Goal: Information Seeking & Learning: Find specific page/section

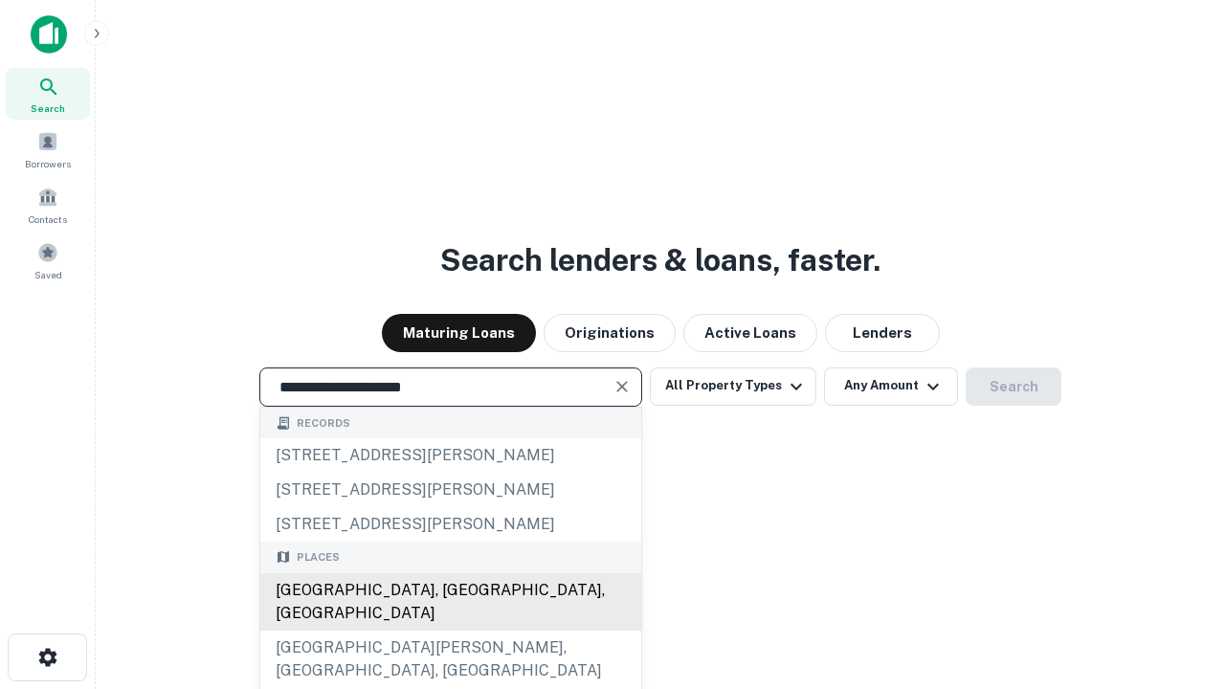
click at [450, 631] on div "[GEOGRAPHIC_DATA], [GEOGRAPHIC_DATA], [GEOGRAPHIC_DATA]" at bounding box center [450, 601] width 381 height 57
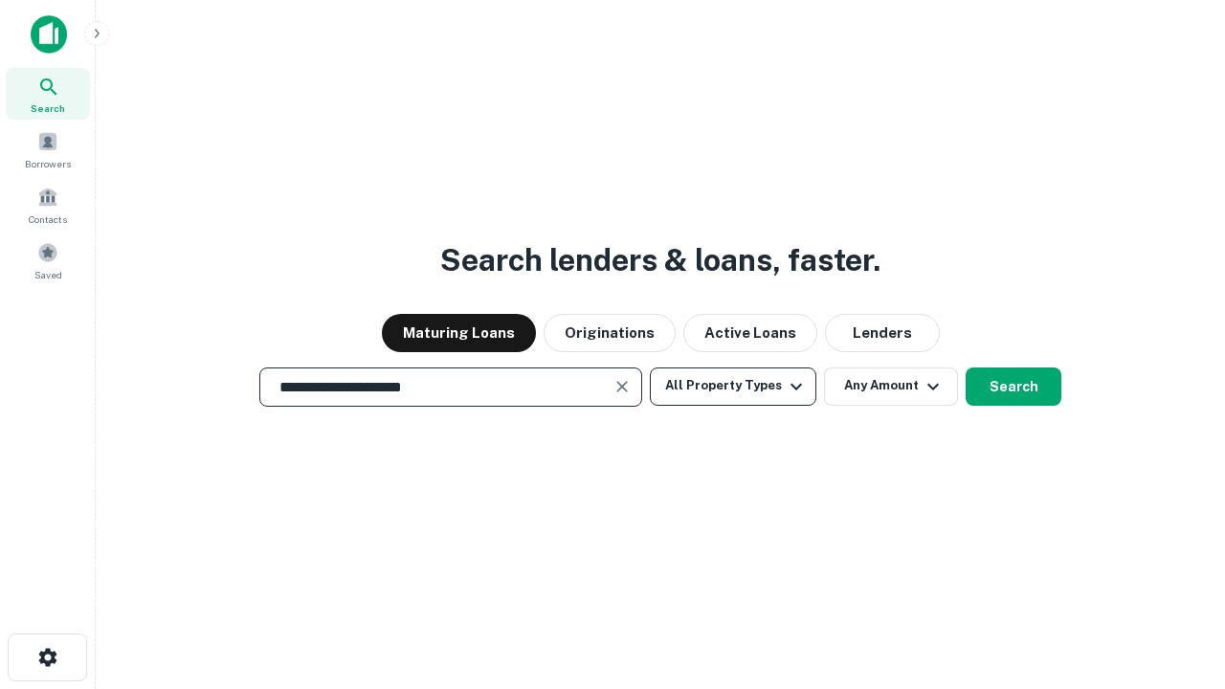
type input "**********"
click at [733, 386] on button "All Property Types" at bounding box center [733, 387] width 167 height 38
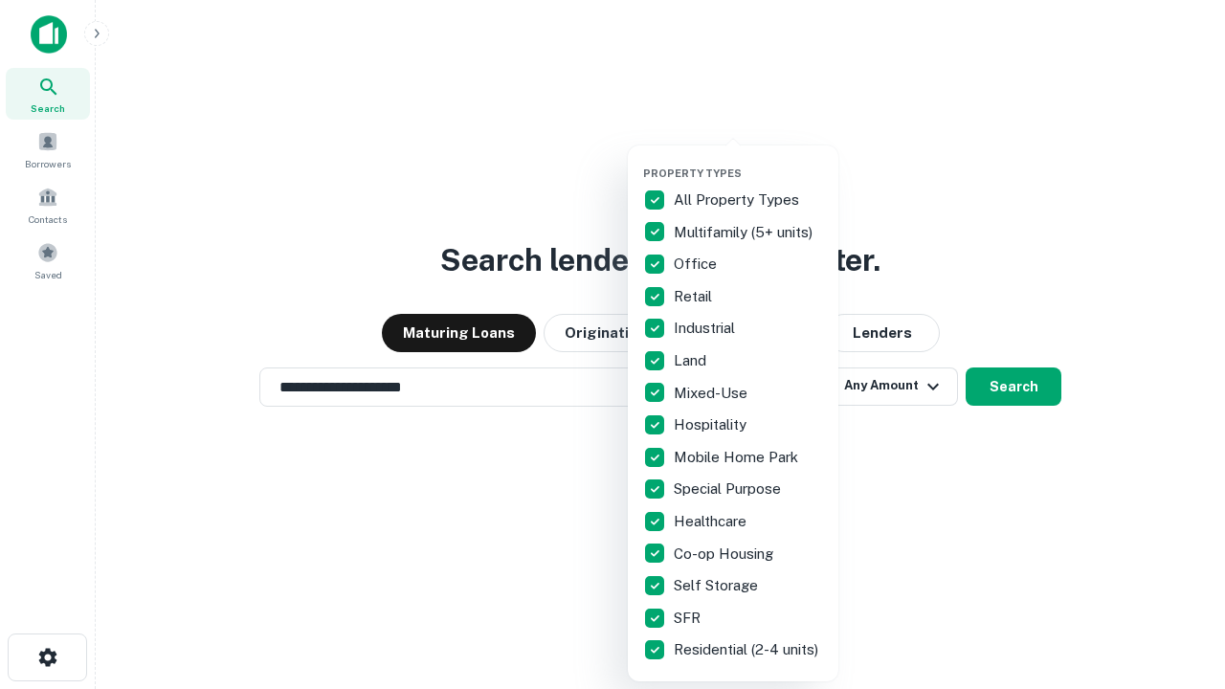
click at [748, 161] on button "button" at bounding box center [748, 161] width 211 height 1
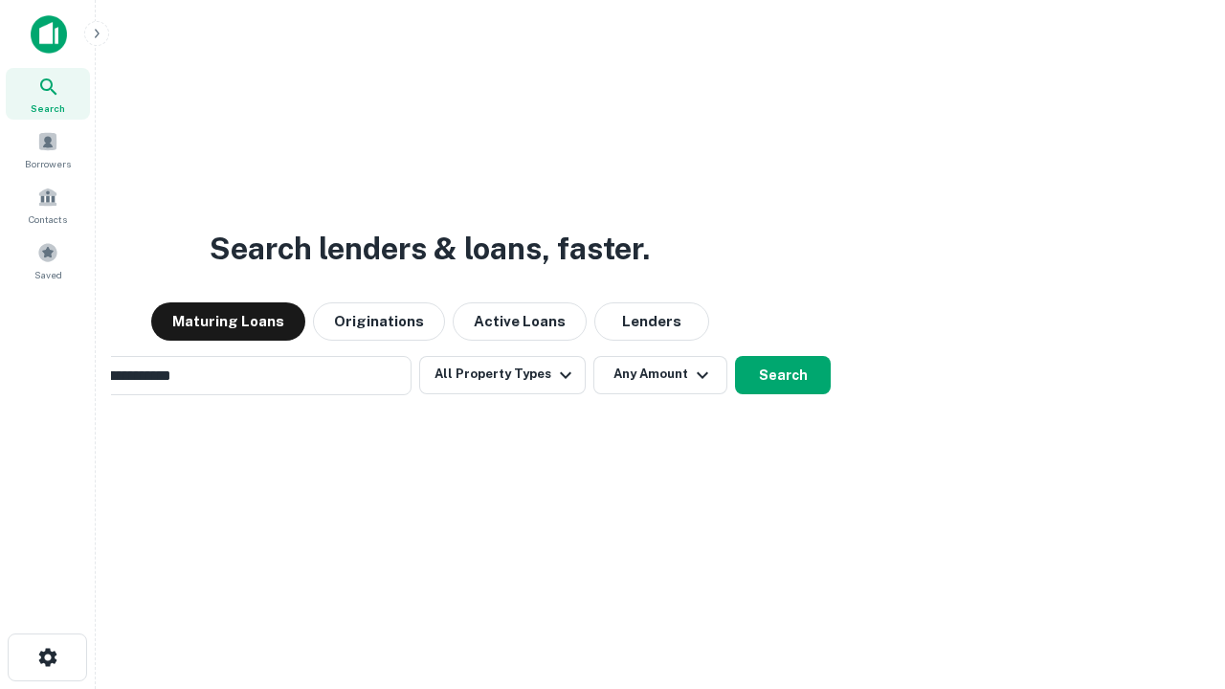
scroll to position [30, 0]
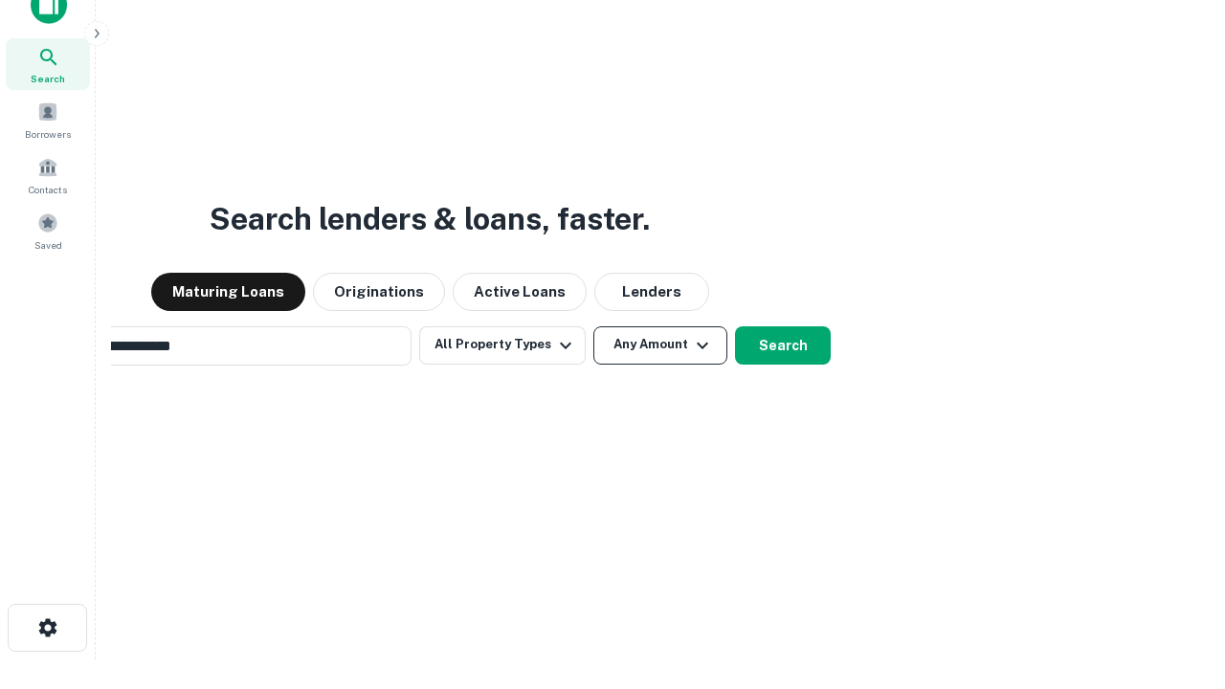
click at [593, 326] on button "Any Amount" at bounding box center [660, 345] width 134 height 38
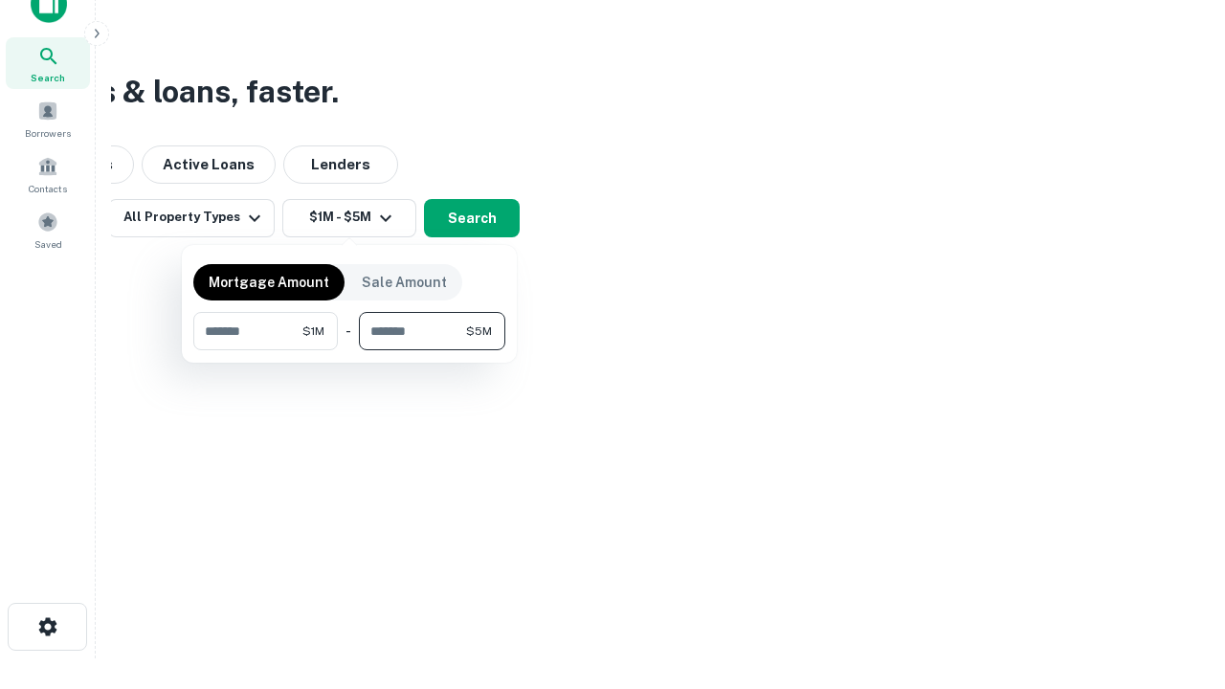
type input "*******"
click at [349, 350] on button "button" at bounding box center [349, 350] width 312 height 1
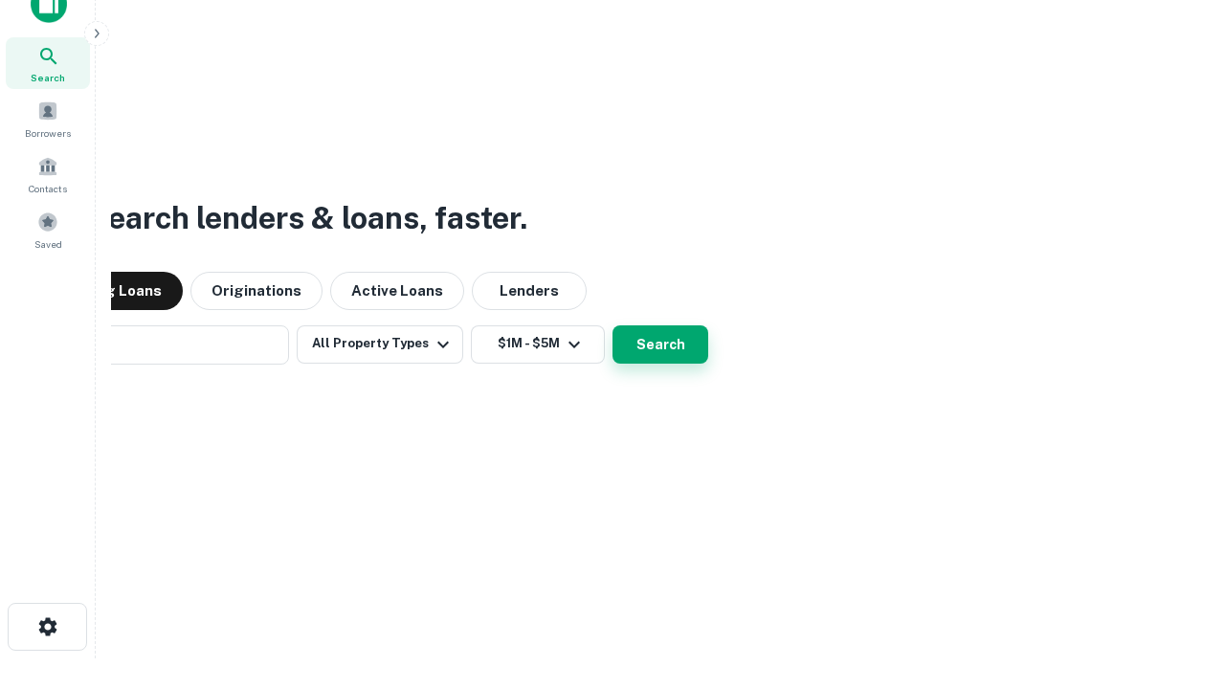
click at [613, 325] on button "Search" at bounding box center [661, 344] width 96 height 38
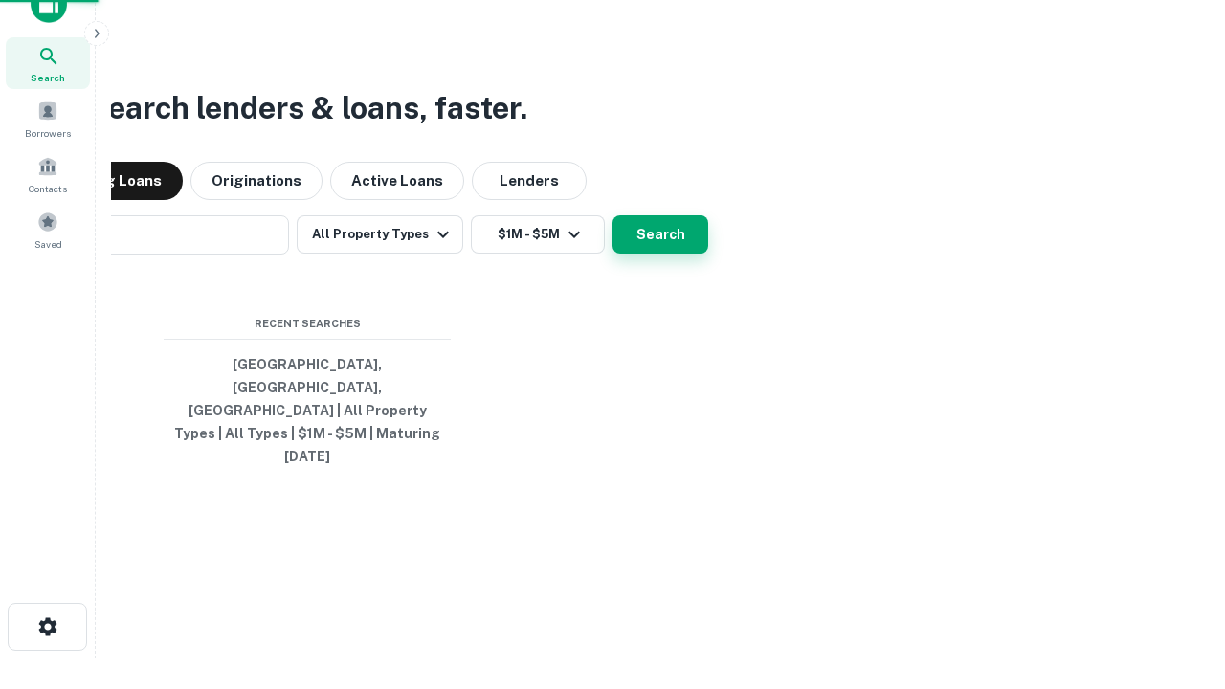
scroll to position [51, 542]
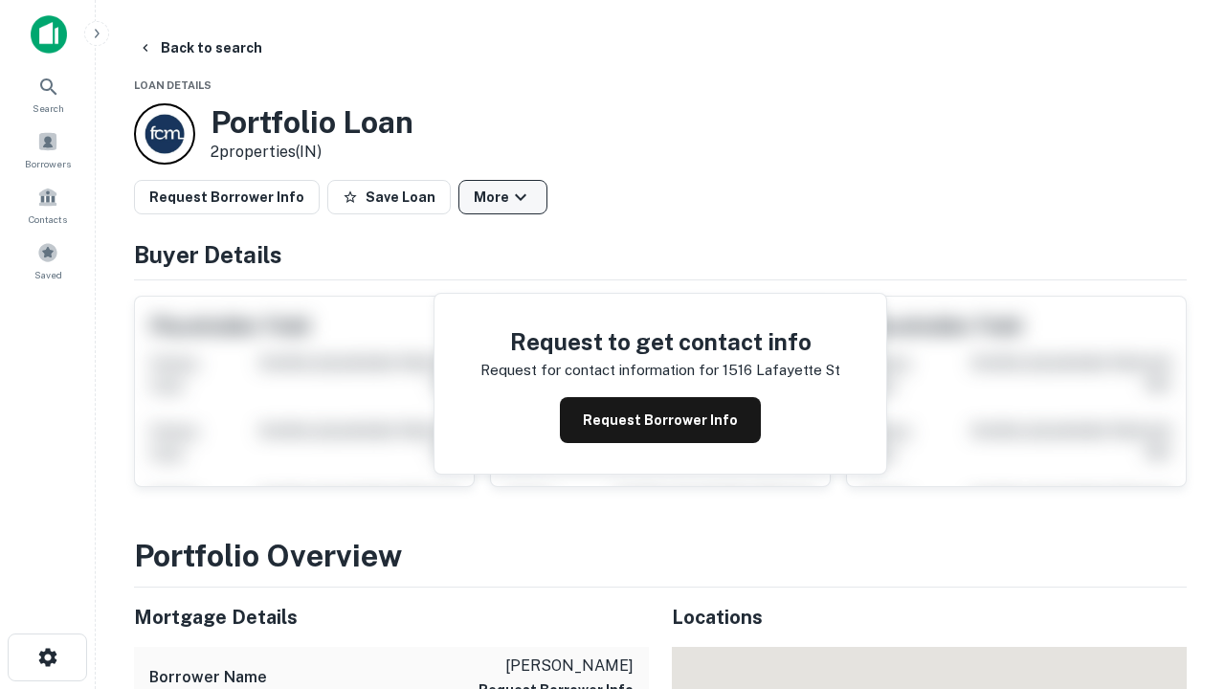
click at [502, 197] on button "More" at bounding box center [502, 197] width 89 height 34
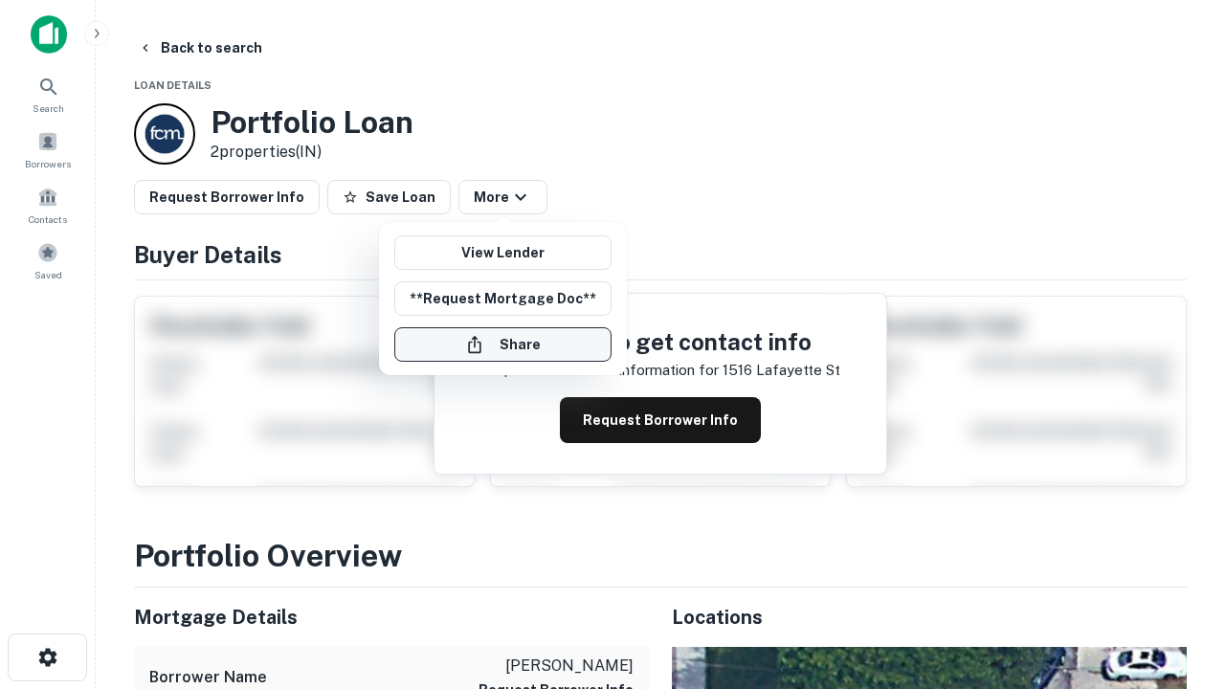
click at [502, 345] on button "Share" at bounding box center [502, 344] width 217 height 34
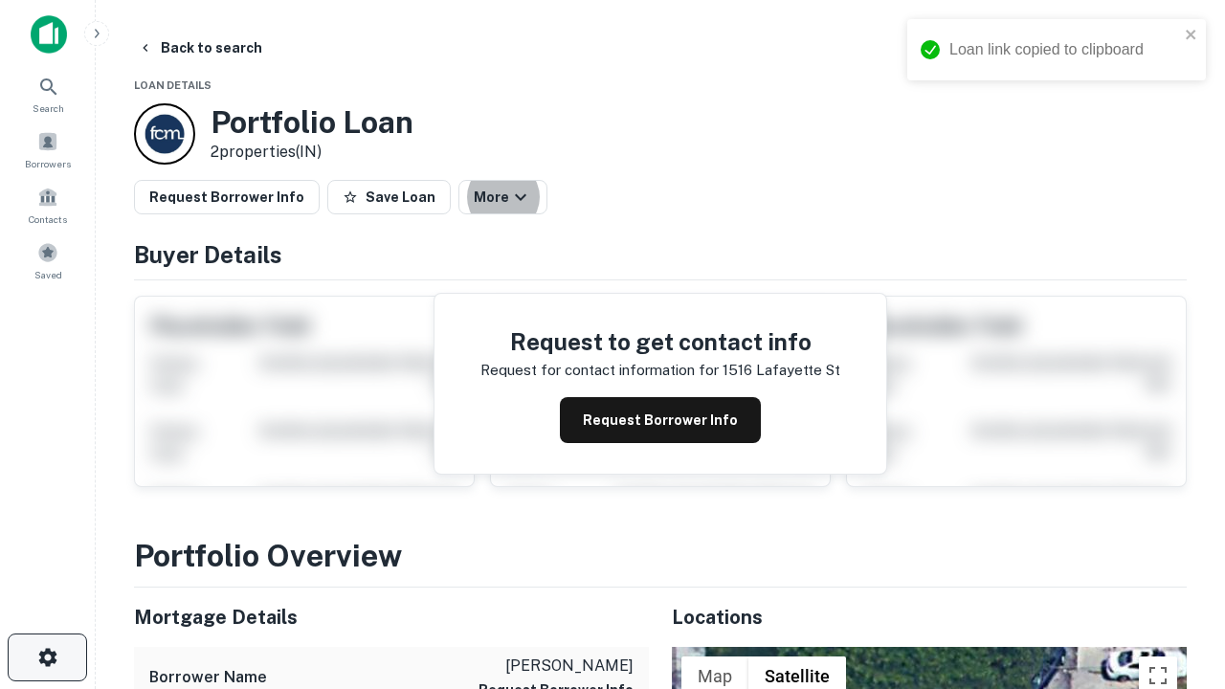
click at [47, 657] on icon "button" at bounding box center [47, 657] width 23 height 23
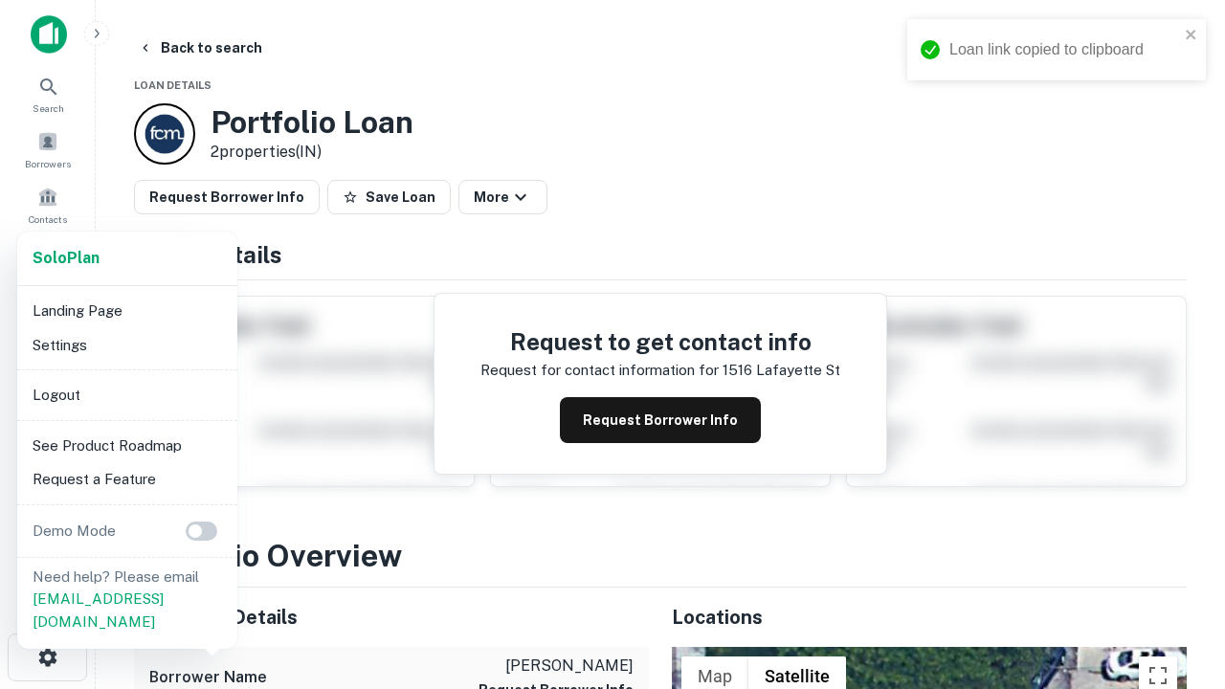
click at [126, 394] on li "Logout" at bounding box center [127, 395] width 205 height 34
